Goal: Task Accomplishment & Management: Use online tool/utility

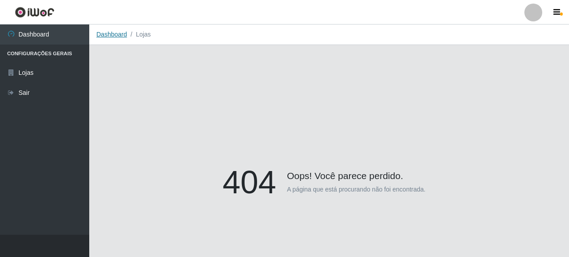
click at [113, 36] on link "Dashboard" at bounding box center [111, 34] width 31 height 7
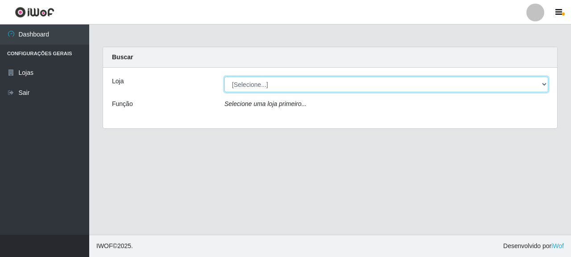
click at [276, 78] on select "[Selecione...] Supermercado Queiroz - [GEOGRAPHIC_DATA]" at bounding box center [386, 85] width 324 height 16
select select "496"
click at [224, 77] on select "[Selecione...] Supermercado Queiroz - [GEOGRAPHIC_DATA]" at bounding box center [386, 85] width 324 height 16
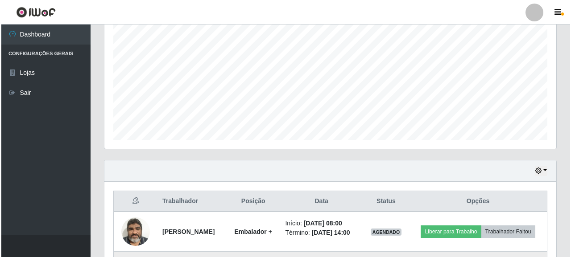
scroll to position [312, 0]
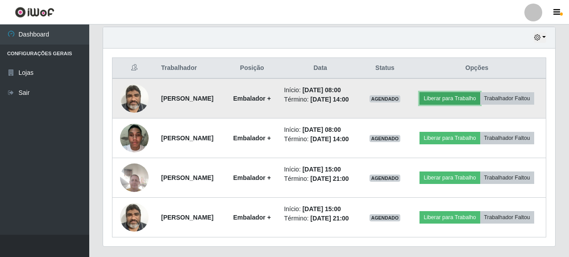
click at [454, 97] on button "Liberar para Trabalho" at bounding box center [449, 98] width 60 height 12
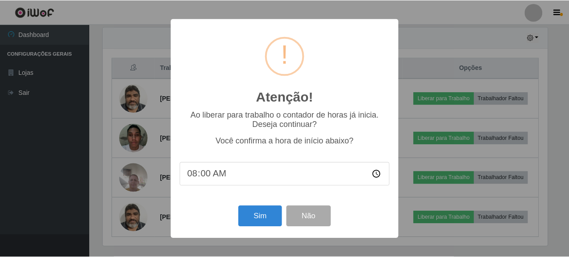
scroll to position [185, 446]
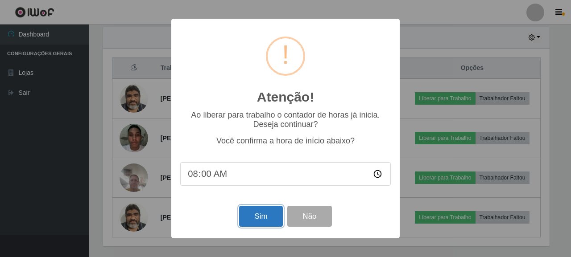
click at [273, 221] on button "Sim" at bounding box center [260, 216] width 43 height 21
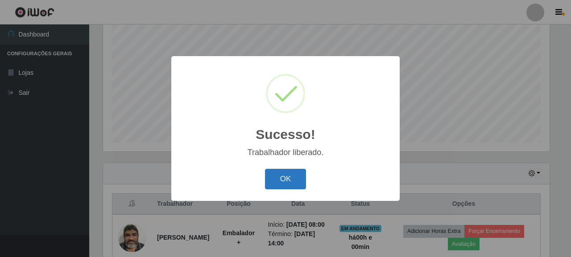
click at [293, 173] on button "OK" at bounding box center [285, 179] width 41 height 21
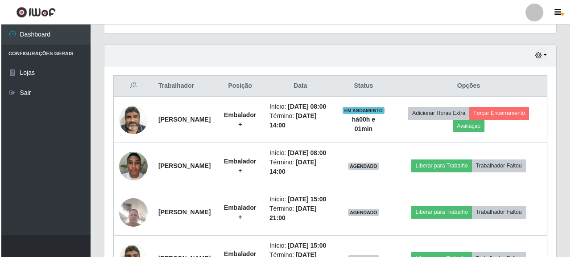
scroll to position [310, 0]
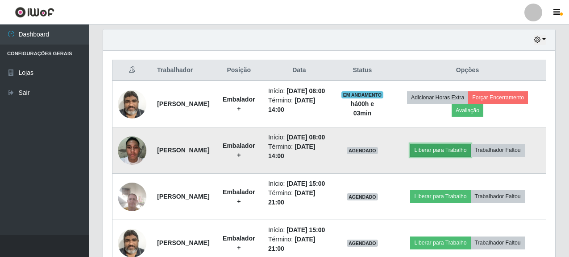
click at [450, 157] on button "Liberar para Trabalho" at bounding box center [440, 150] width 60 height 12
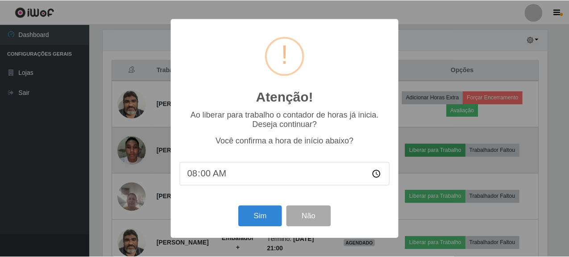
scroll to position [185, 446]
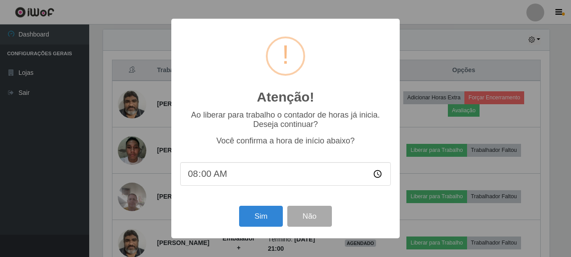
click at [212, 176] on input "08:00" at bounding box center [285, 174] width 210 height 24
click at [263, 221] on button "Sim" at bounding box center [260, 216] width 43 height 21
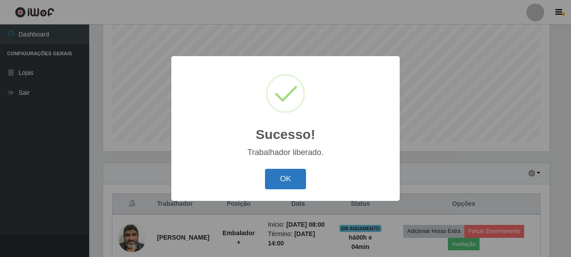
click at [292, 181] on button "OK" at bounding box center [285, 179] width 41 height 21
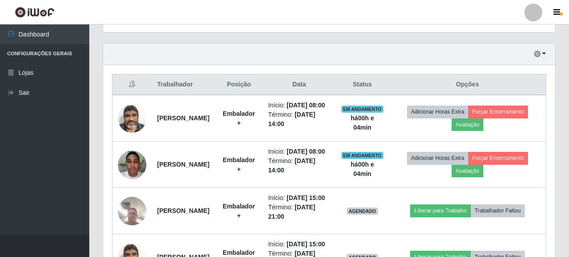
scroll to position [355, 0]
